Goal: Transaction & Acquisition: Obtain resource

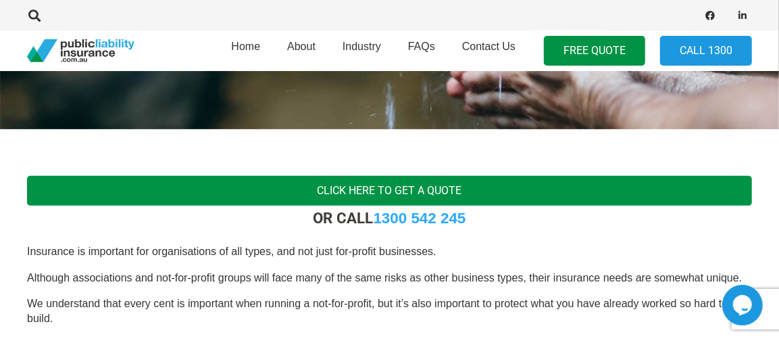
click at [422, 187] on link "Click Here To Get a Quote" at bounding box center [389, 191] width 725 height 30
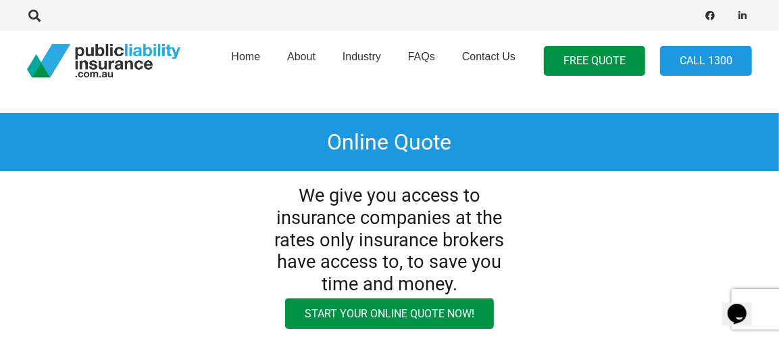
scroll to position [225, 0]
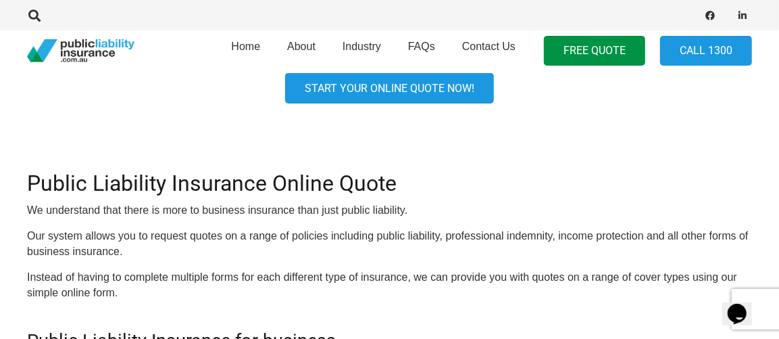
click at [403, 91] on link "Start your online quote now!" at bounding box center [389, 88] width 209 height 30
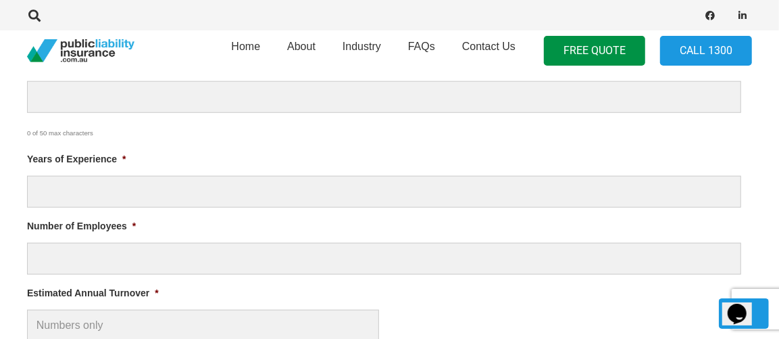
scroll to position [450, 0]
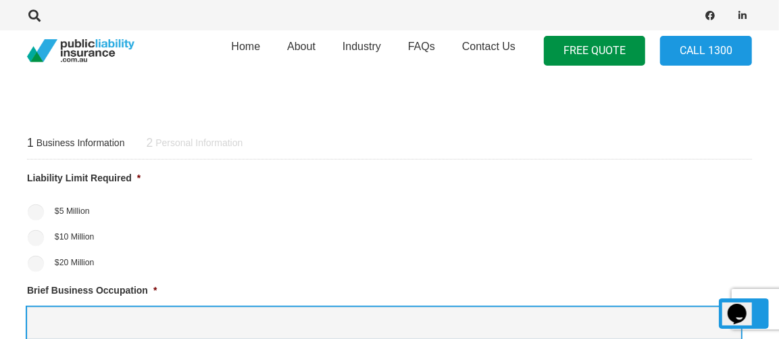
click at [68, 316] on input "Brief Business Occupation *" at bounding box center [384, 323] width 714 height 32
type input "Non profit weight loss club"
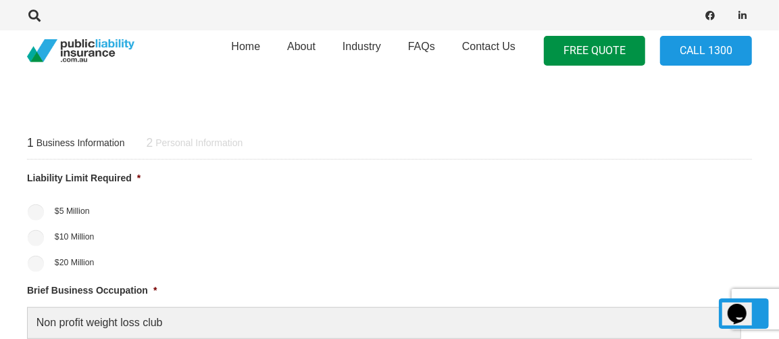
click at [71, 214] on label "$5 Million" at bounding box center [72, 211] width 35 height 12
click at [44, 214] on input "$5 Million" at bounding box center [36, 212] width 16 height 16
radio input "true"
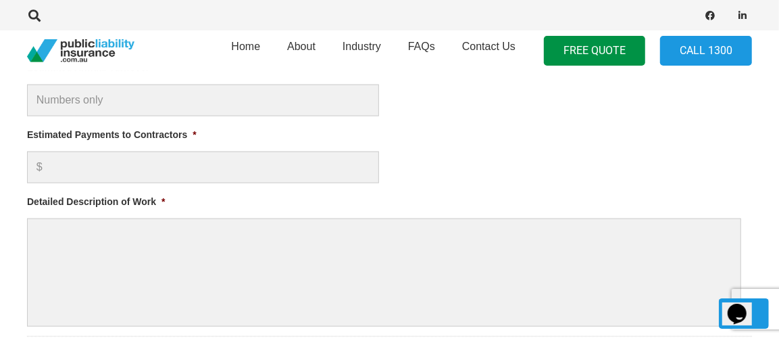
scroll to position [676, 0]
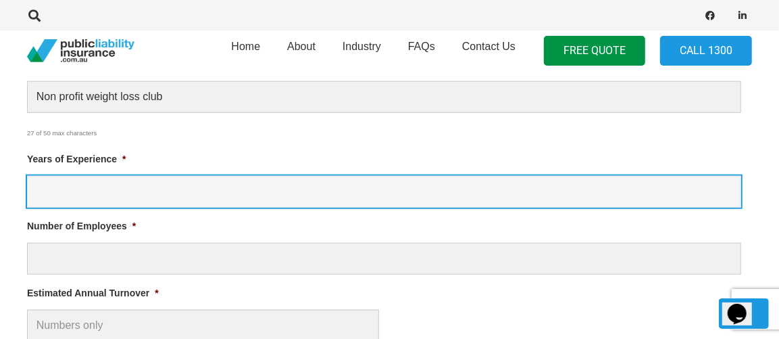
click at [94, 197] on input "Years of Experience *" at bounding box center [384, 192] width 714 height 32
type input "21"
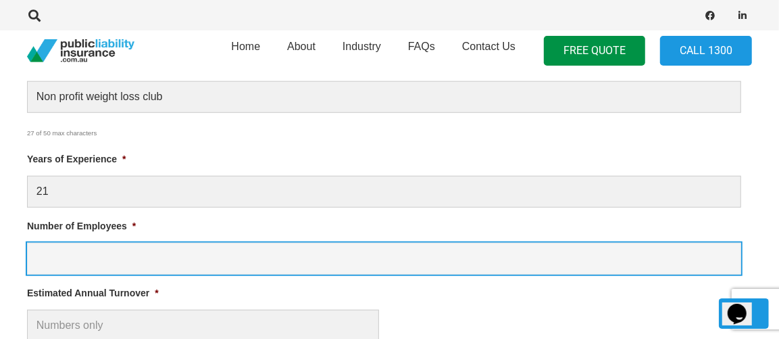
click at [84, 251] on input "Number of Employees *" at bounding box center [384, 259] width 714 height 32
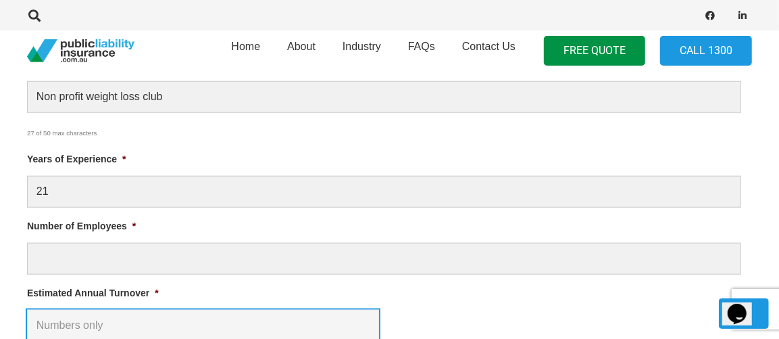
click at [45, 329] on input "Estimated Annual Turnover *" at bounding box center [203, 326] width 352 height 32
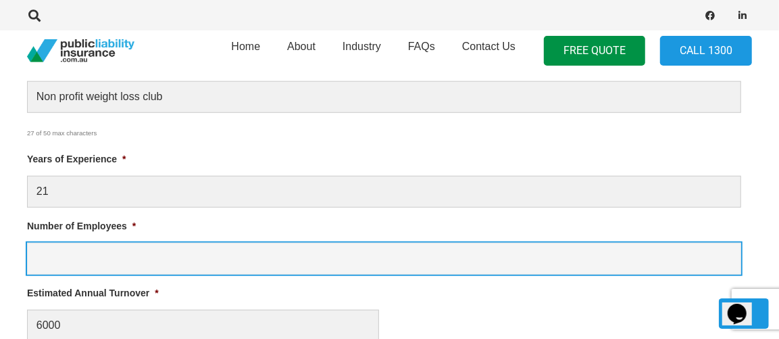
type input "$ 6,000.00"
click at [37, 256] on input "Number of Employees *" at bounding box center [384, 259] width 714 height 32
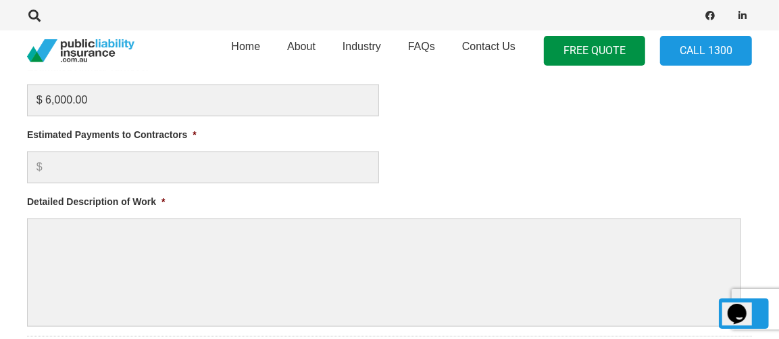
type input "3"
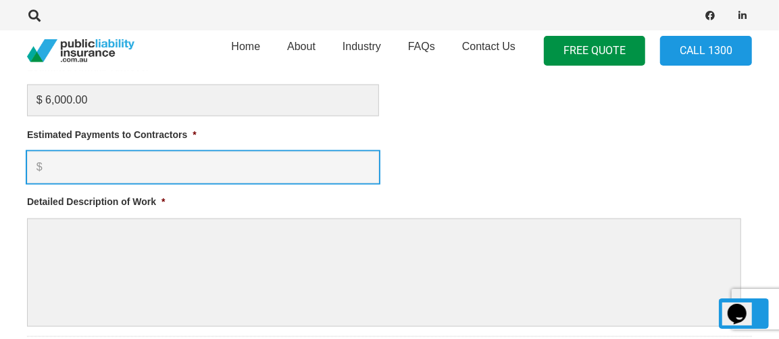
click at [53, 170] on input "Estimated Payments to Contractors *" at bounding box center [203, 167] width 352 height 32
type input "0"
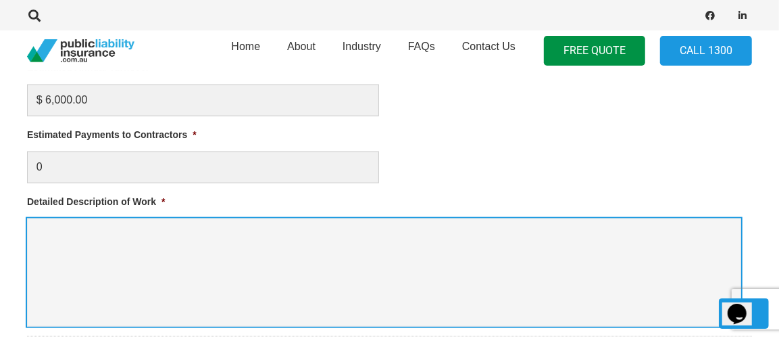
click at [53, 224] on textarea "Detailed Description of Work *" at bounding box center [384, 272] width 714 height 108
type textarea "S"
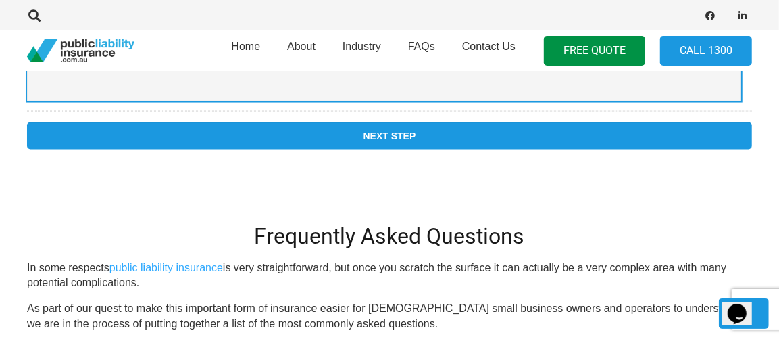
type textarea "social club for weight loss and health"
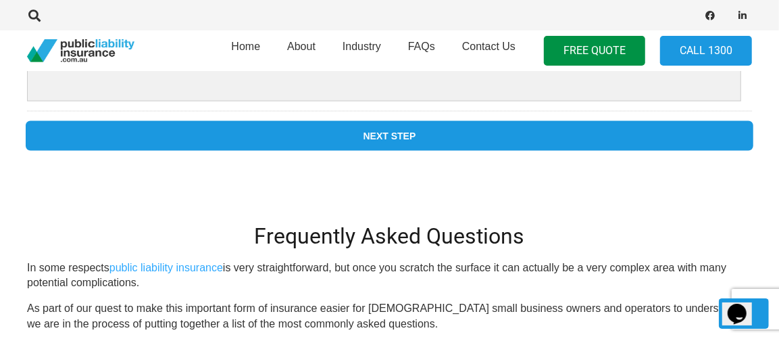
click at [387, 136] on input "Next Step" at bounding box center [389, 135] width 725 height 27
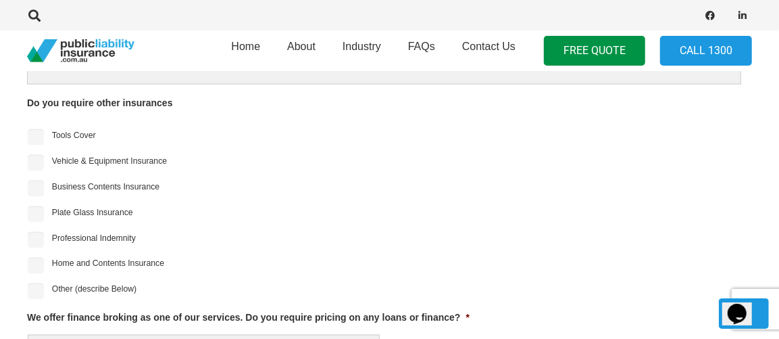
scroll to position [507, 0]
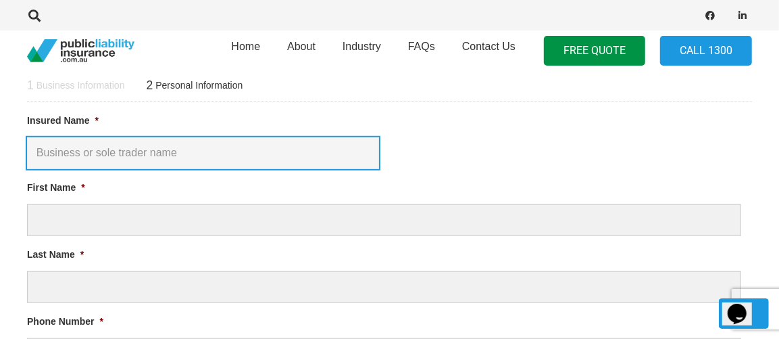
click at [60, 150] on input "Insured Name *" at bounding box center [203, 153] width 352 height 32
type input "The Gully club"
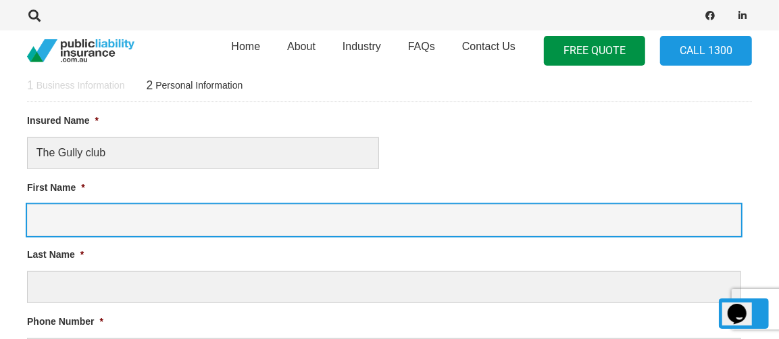
click at [52, 228] on input "First Name *" at bounding box center [384, 220] width 714 height 32
type input "Annette"
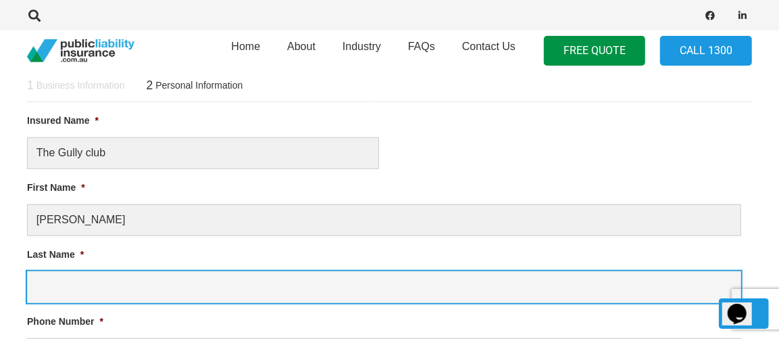
click at [46, 284] on input "Last Name *" at bounding box center [384, 287] width 714 height 32
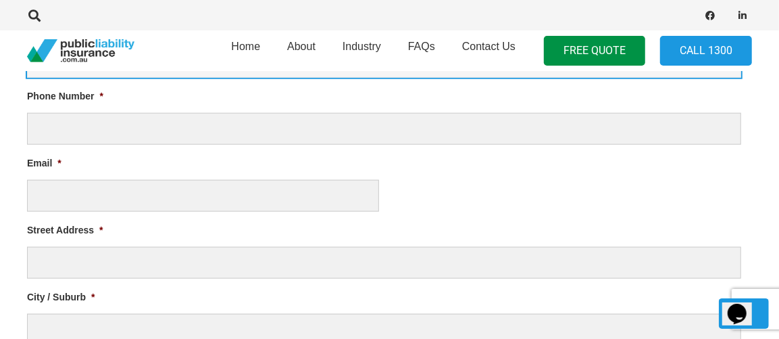
type input "Otto"
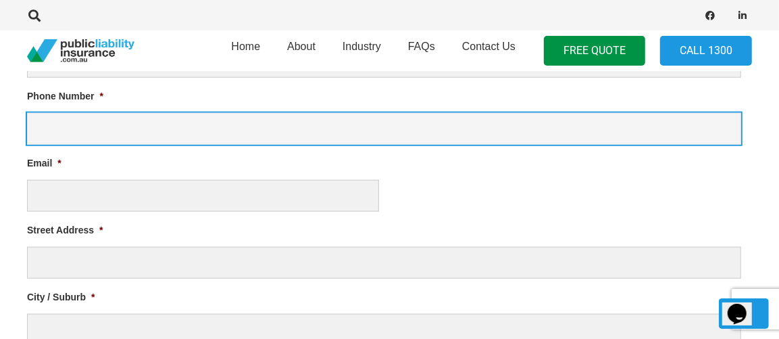
click at [73, 126] on input "Phone Number *" at bounding box center [384, 129] width 714 height 32
type input "0410452728"
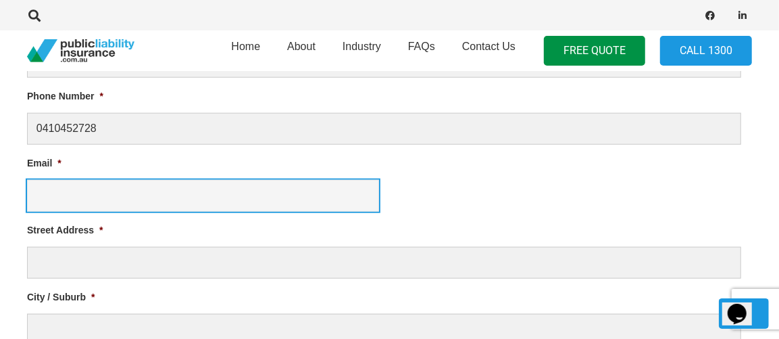
click at [51, 187] on input "Email *" at bounding box center [203, 196] width 352 height 32
type input "otto7363@gmail.com"
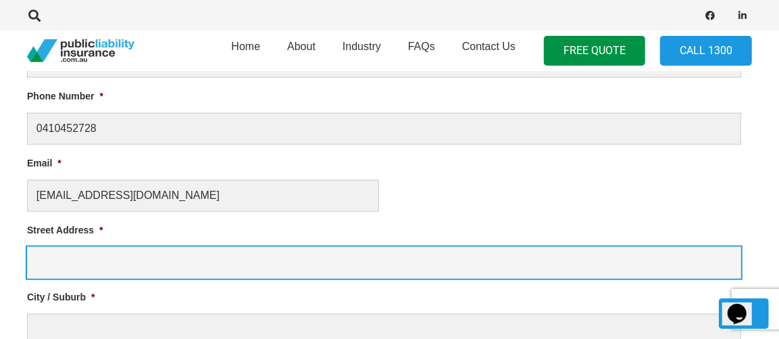
click at [54, 256] on input "Street Address *" at bounding box center [384, 263] width 714 height 32
type input "160 Underwood rd"
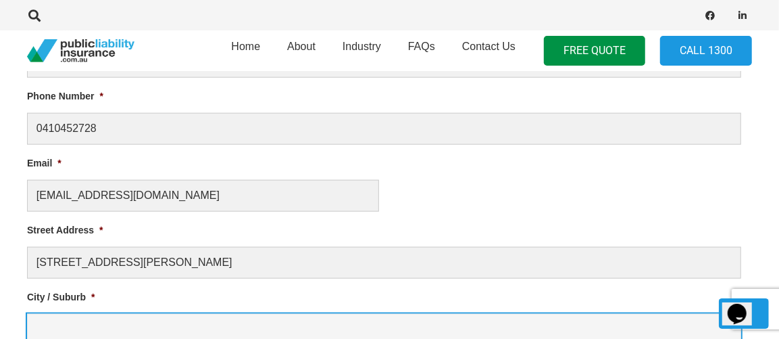
click at [56, 328] on input "City / Suburb *" at bounding box center [384, 330] width 714 height 32
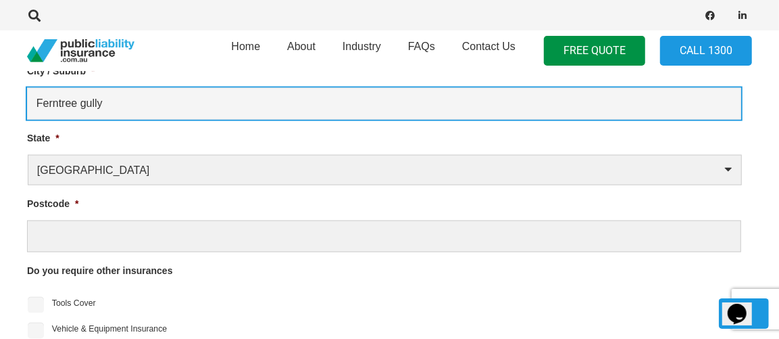
type input "Ferntree gully"
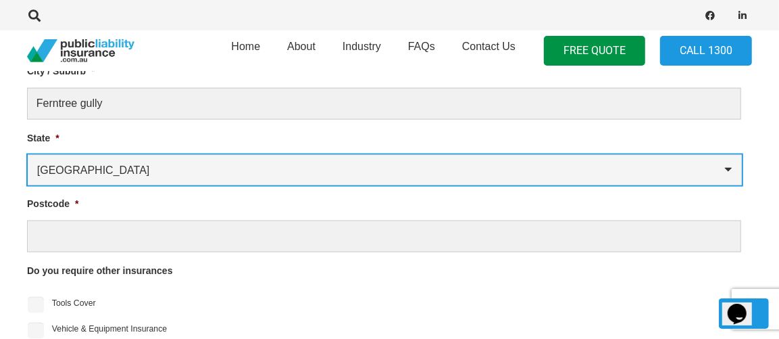
click at [128, 173] on select "Australian Capital Territory New South Wales Northern Territory Queensland Sout…" at bounding box center [385, 170] width 714 height 30
select select "Victoria"
click at [28, 155] on select "Australian Capital Territory New South Wales Northern Territory Queensland Sout…" at bounding box center [385, 170] width 714 height 30
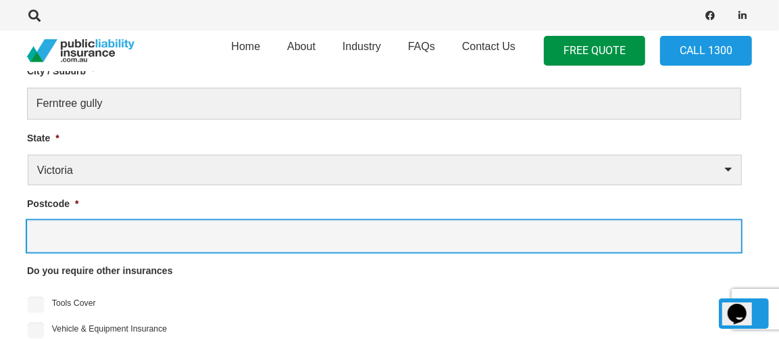
click at [61, 226] on input "Postcode *" at bounding box center [384, 236] width 714 height 32
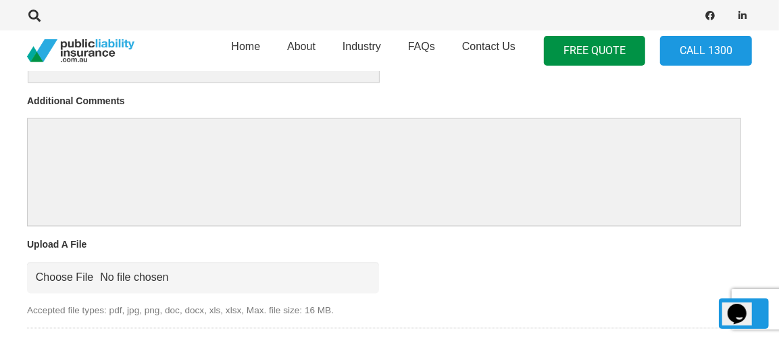
scroll to position [1634, 0]
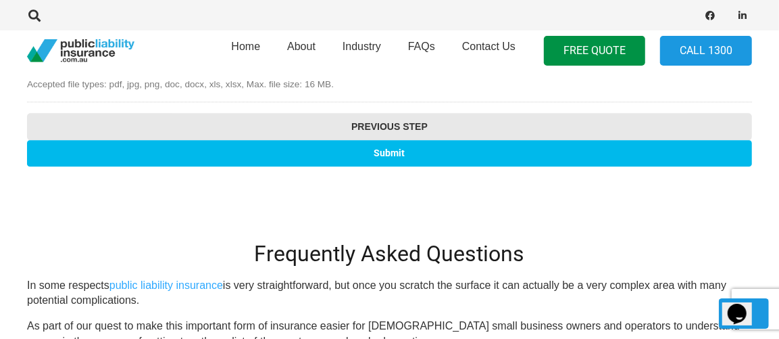
type input "3156"
click at [301, 151] on input "Submit" at bounding box center [389, 153] width 725 height 26
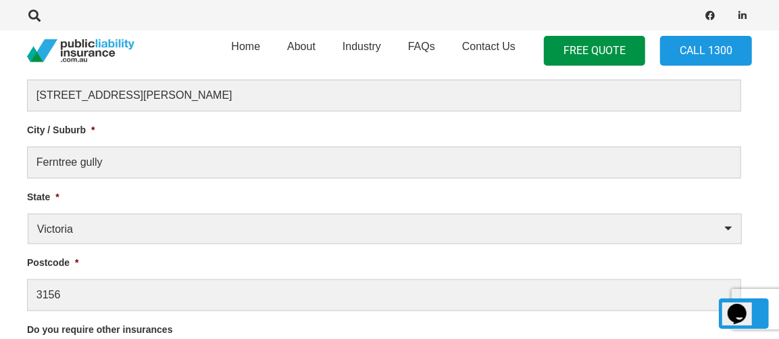
scroll to position [1183, 0]
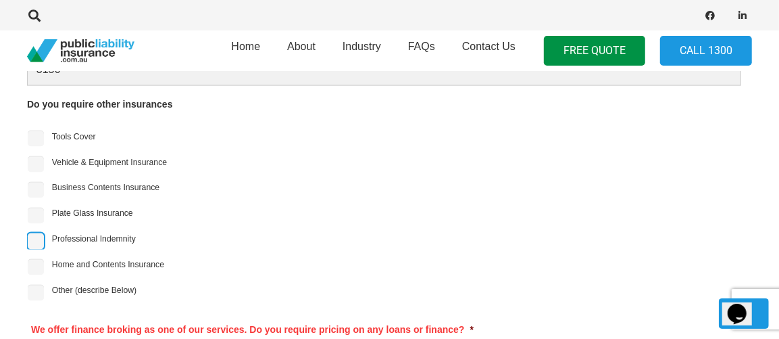
click at [33, 237] on input "Professional Indemnity" at bounding box center [36, 241] width 16 height 16
checkbox input "true"
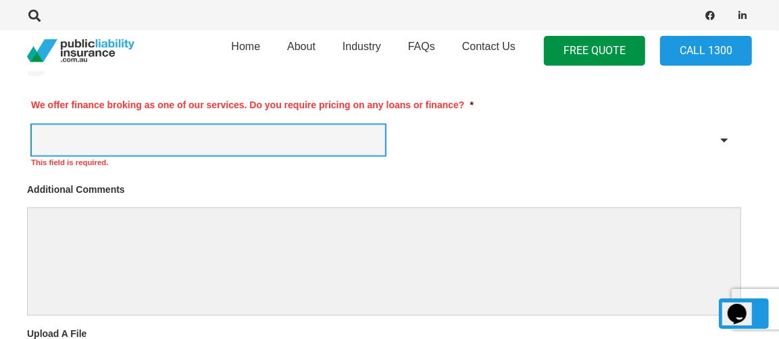
click at [78, 130] on select "Yes No" at bounding box center [208, 139] width 353 height 30
select select "No"
click at [32, 124] on select "Yes No" at bounding box center [208, 139] width 353 height 30
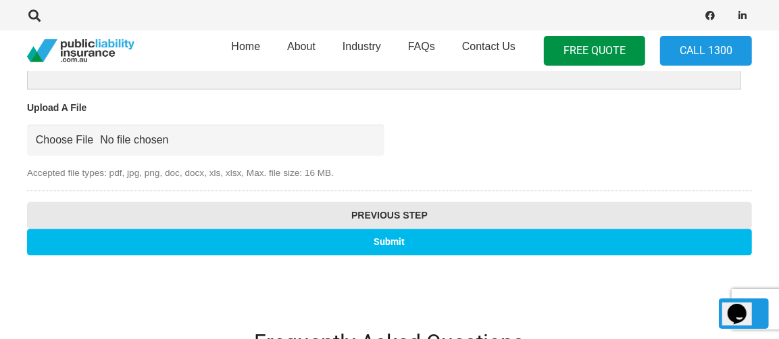
click at [381, 247] on input "Submit" at bounding box center [389, 241] width 725 height 26
click at [381, 241] on input "Submit" at bounding box center [389, 241] width 725 height 26
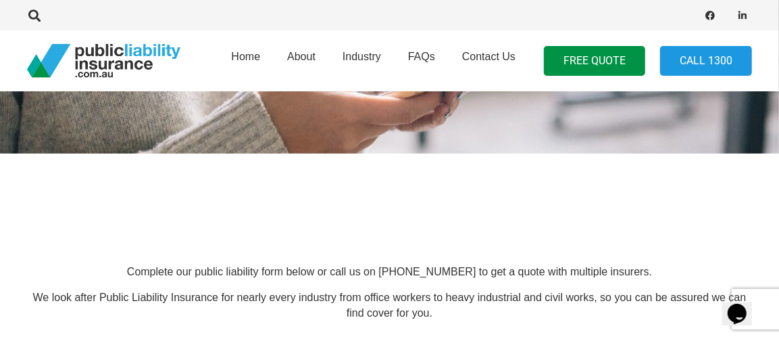
scroll to position [0, 0]
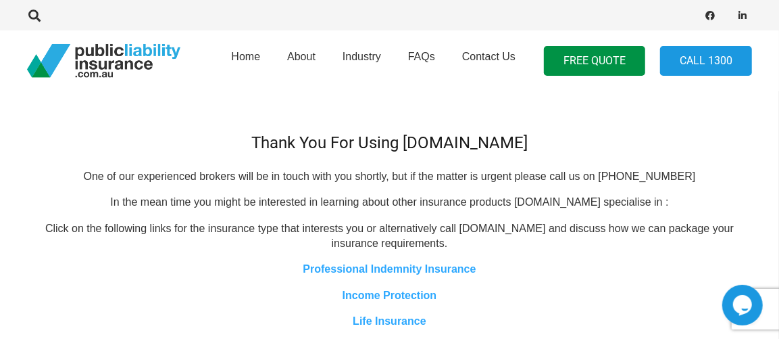
scroll to position [225, 0]
